Goal: Check status: Check status

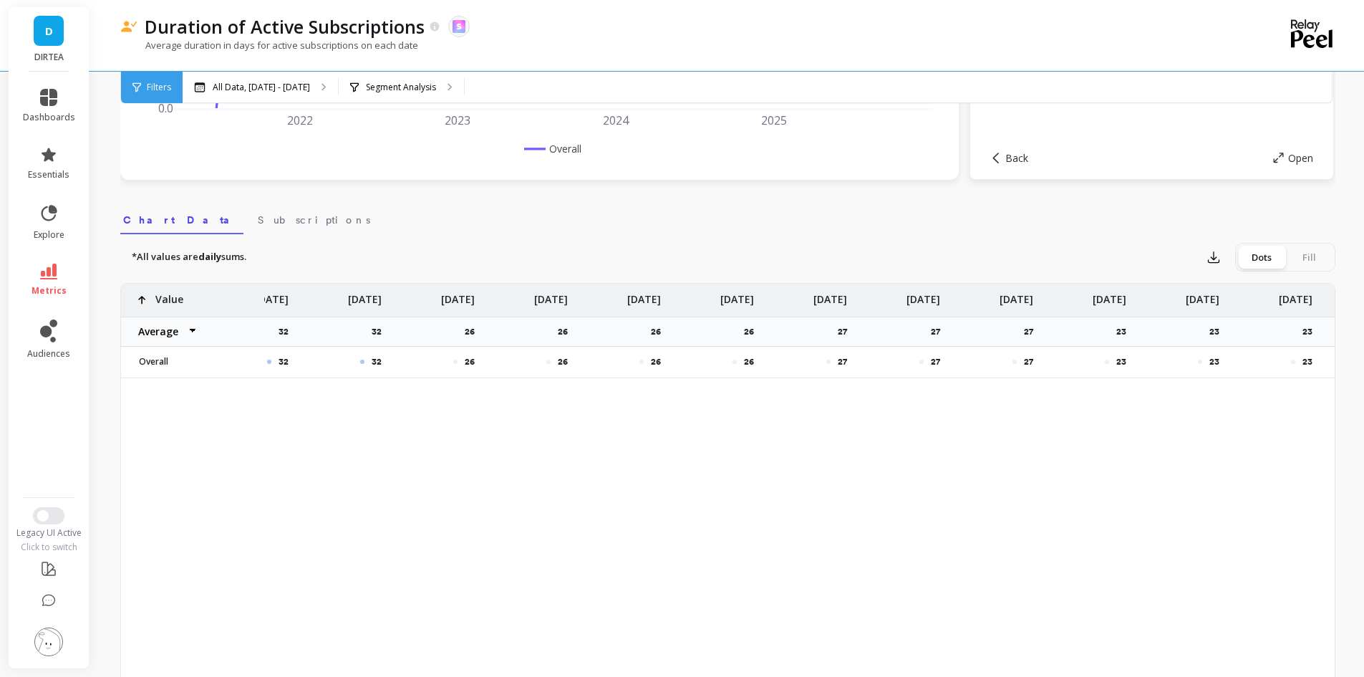
scroll to position [0, 11942]
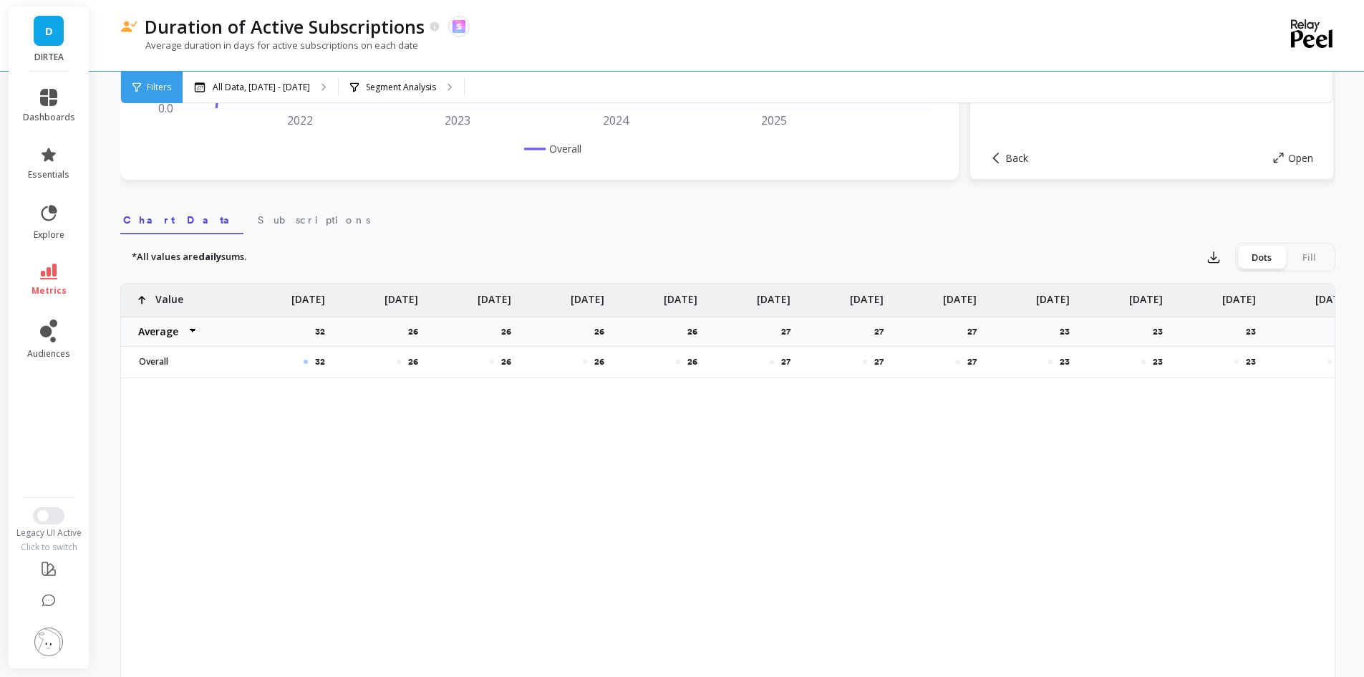
click at [407, 304] on p "[DATE]" at bounding box center [402, 295] width 34 height 23
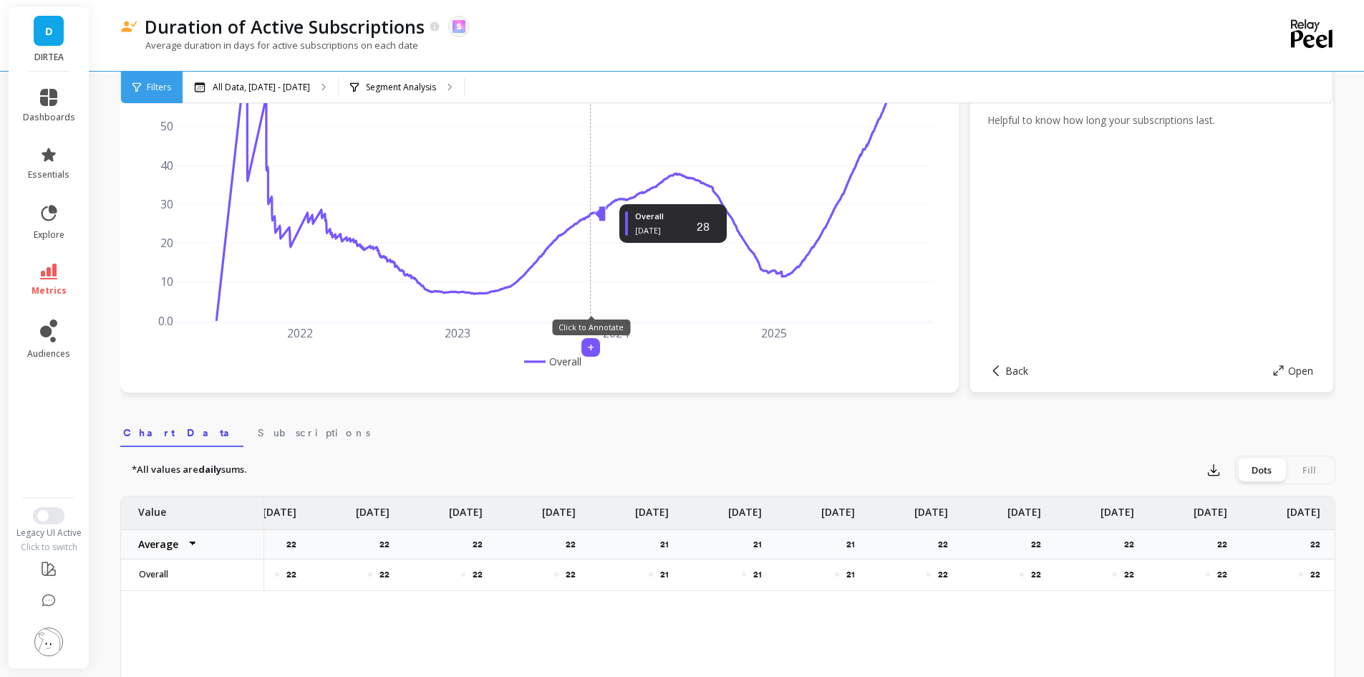
scroll to position [72, 0]
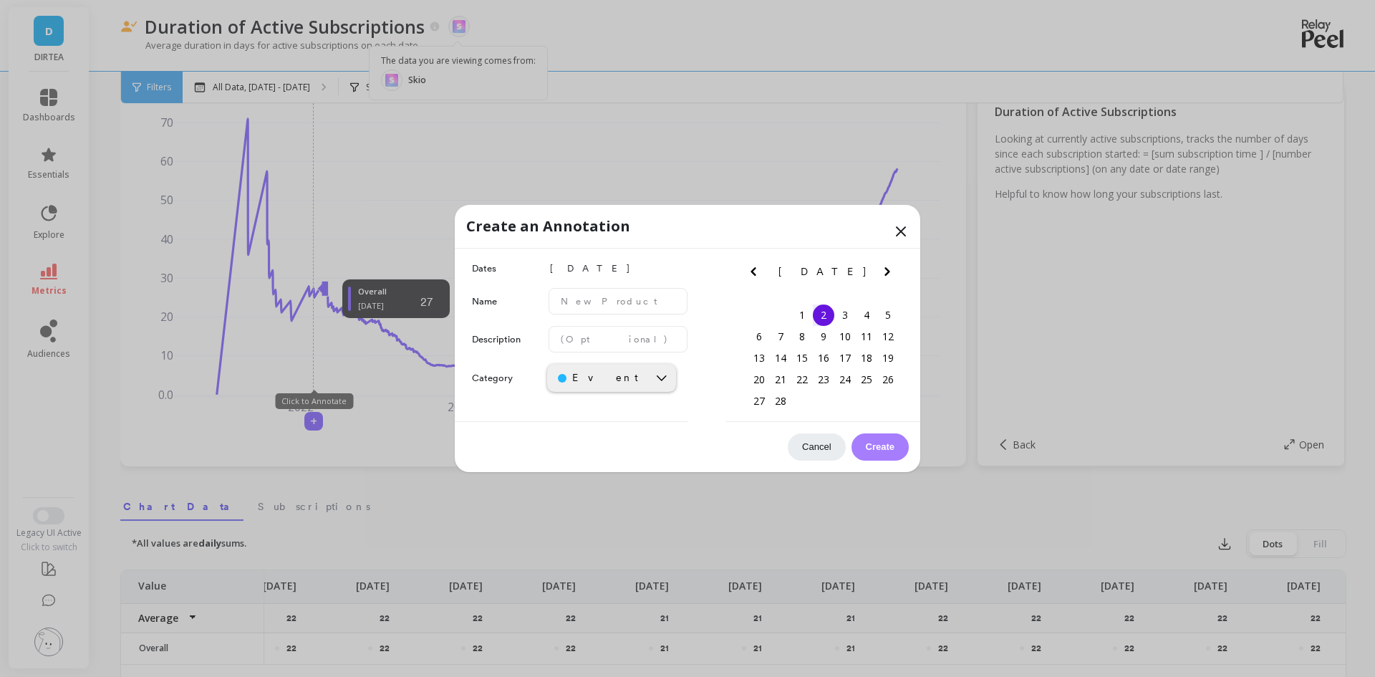
click at [895, 228] on icon at bounding box center [900, 231] width 17 height 17
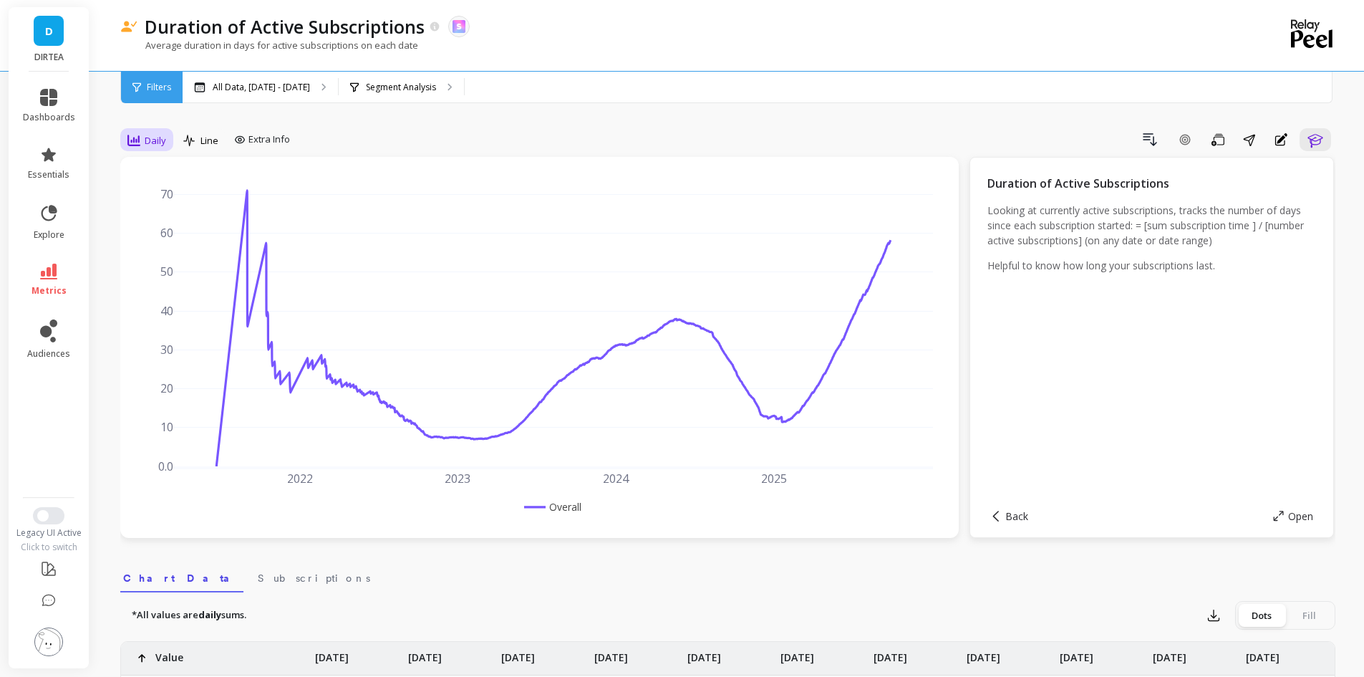
click at [155, 138] on span "Daily" at bounding box center [155, 141] width 21 height 14
click at [153, 252] on div "Monthly" at bounding box center [174, 255] width 82 height 14
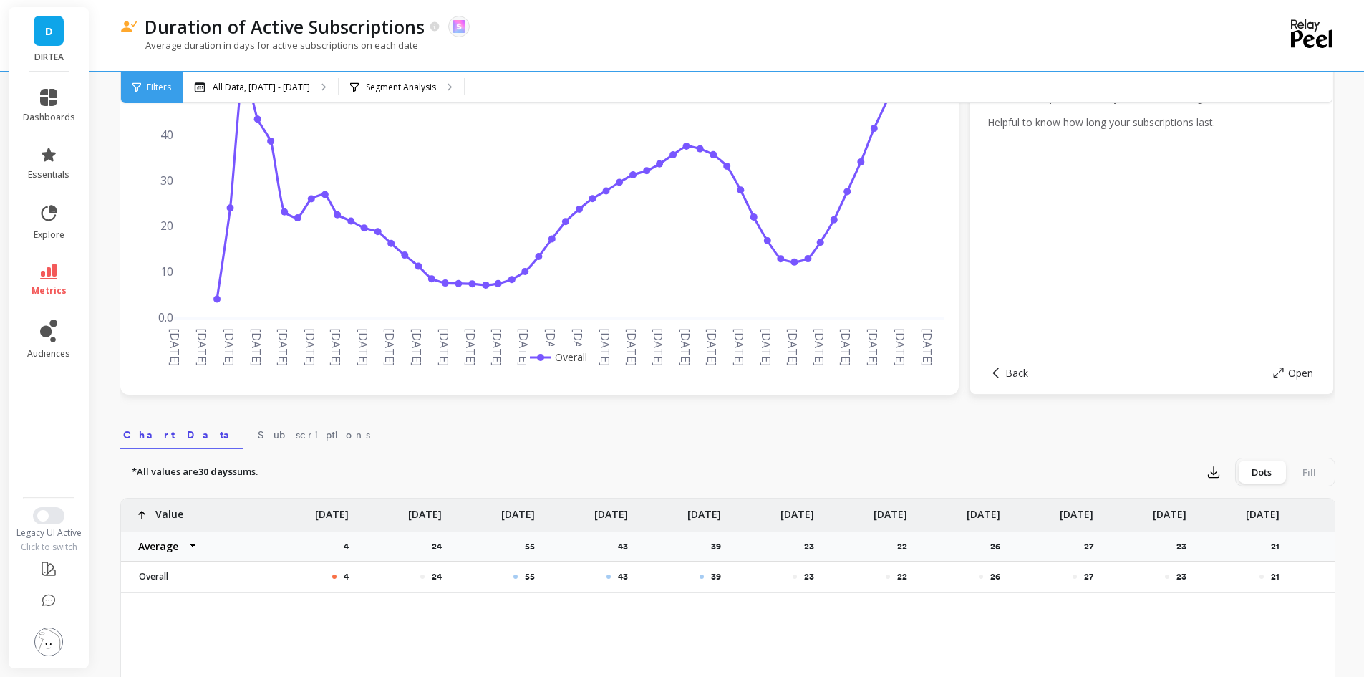
scroll to position [0, 11]
